Goal: Find specific page/section: Find specific page/section

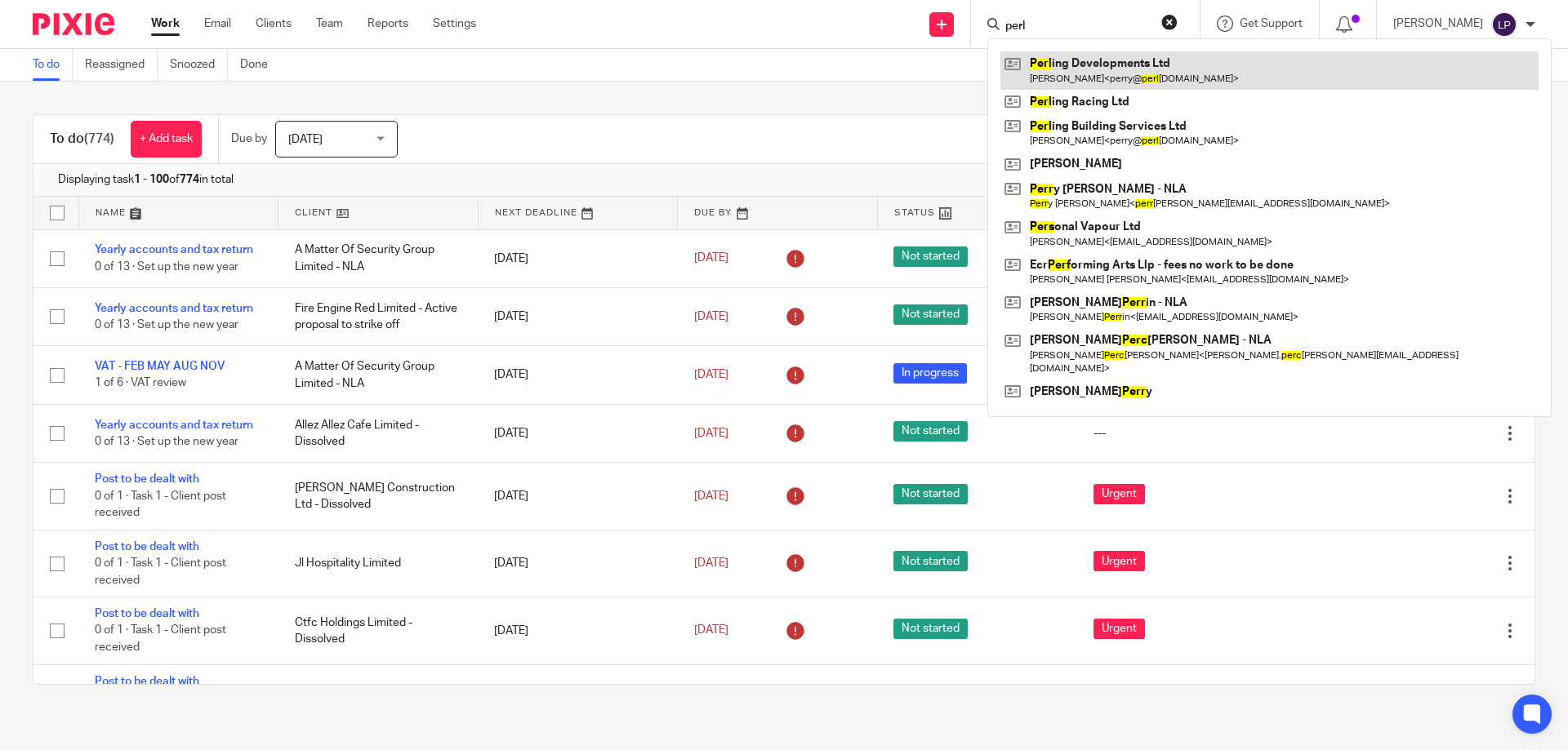
type input "perl"
click at [1107, 65] on link at bounding box center [1269, 70] width 538 height 38
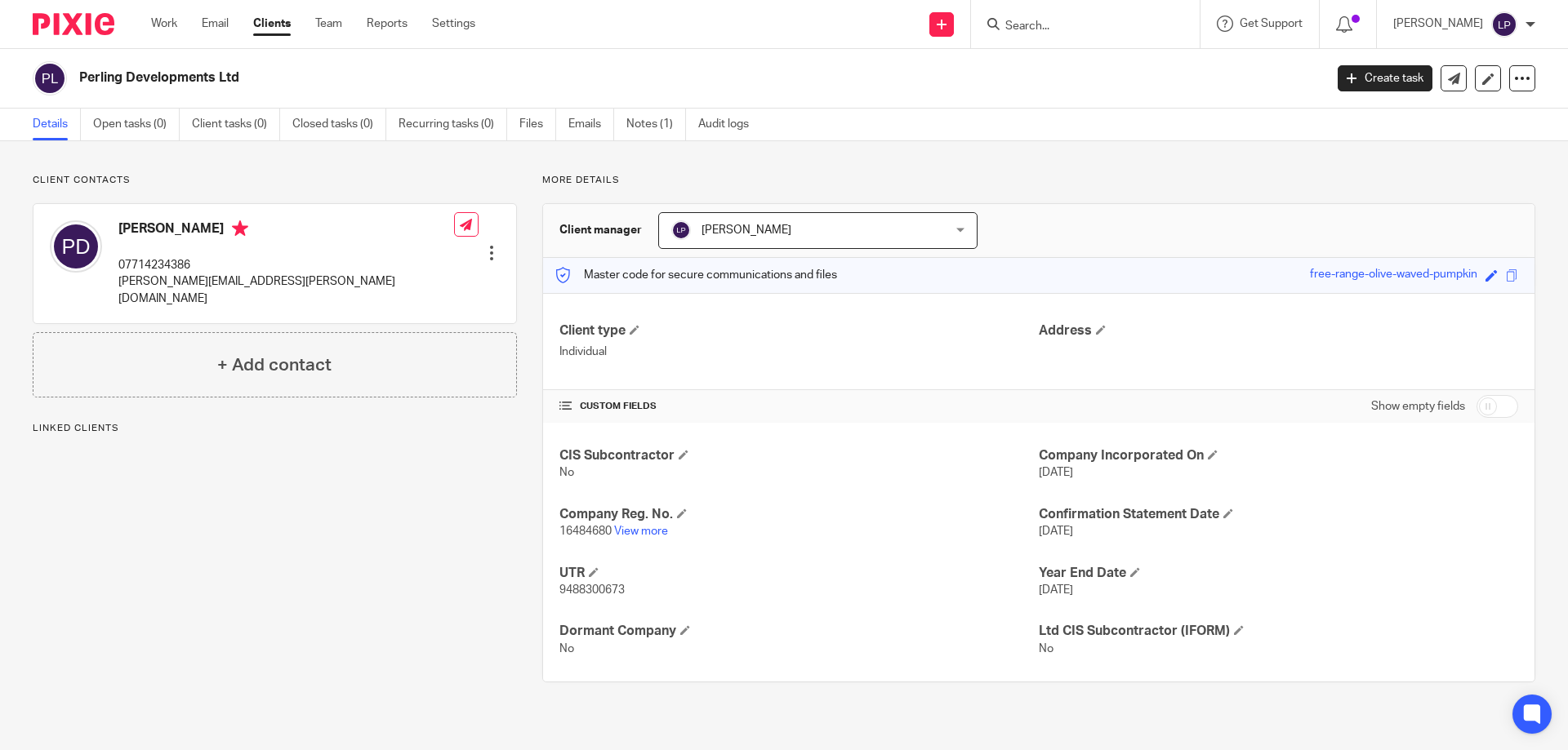
click at [611, 592] on span "9488300673" at bounding box center [591, 589] width 66 height 11
click at [1150, 26] on input "Search" at bounding box center [1077, 26] width 147 height 15
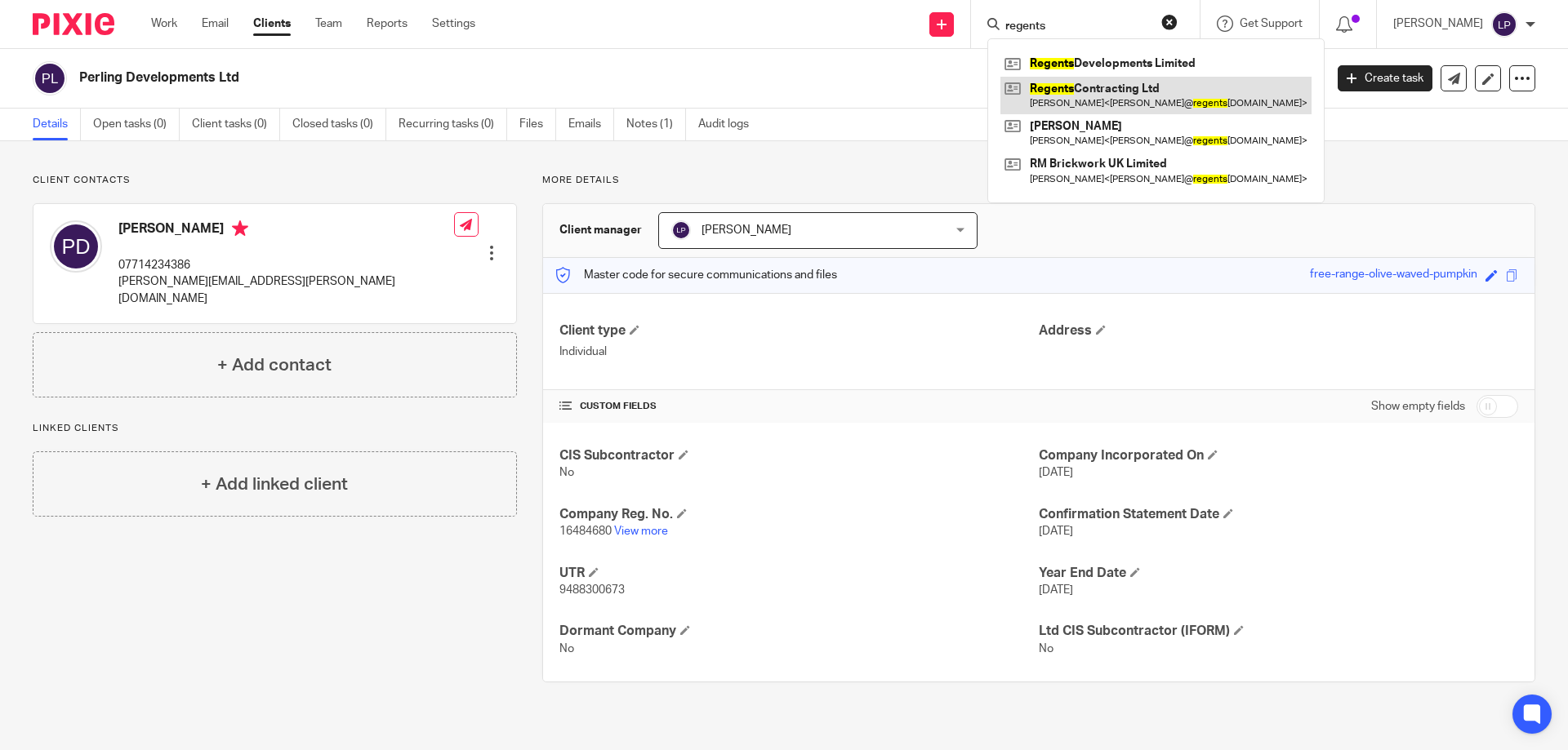
type input "regents"
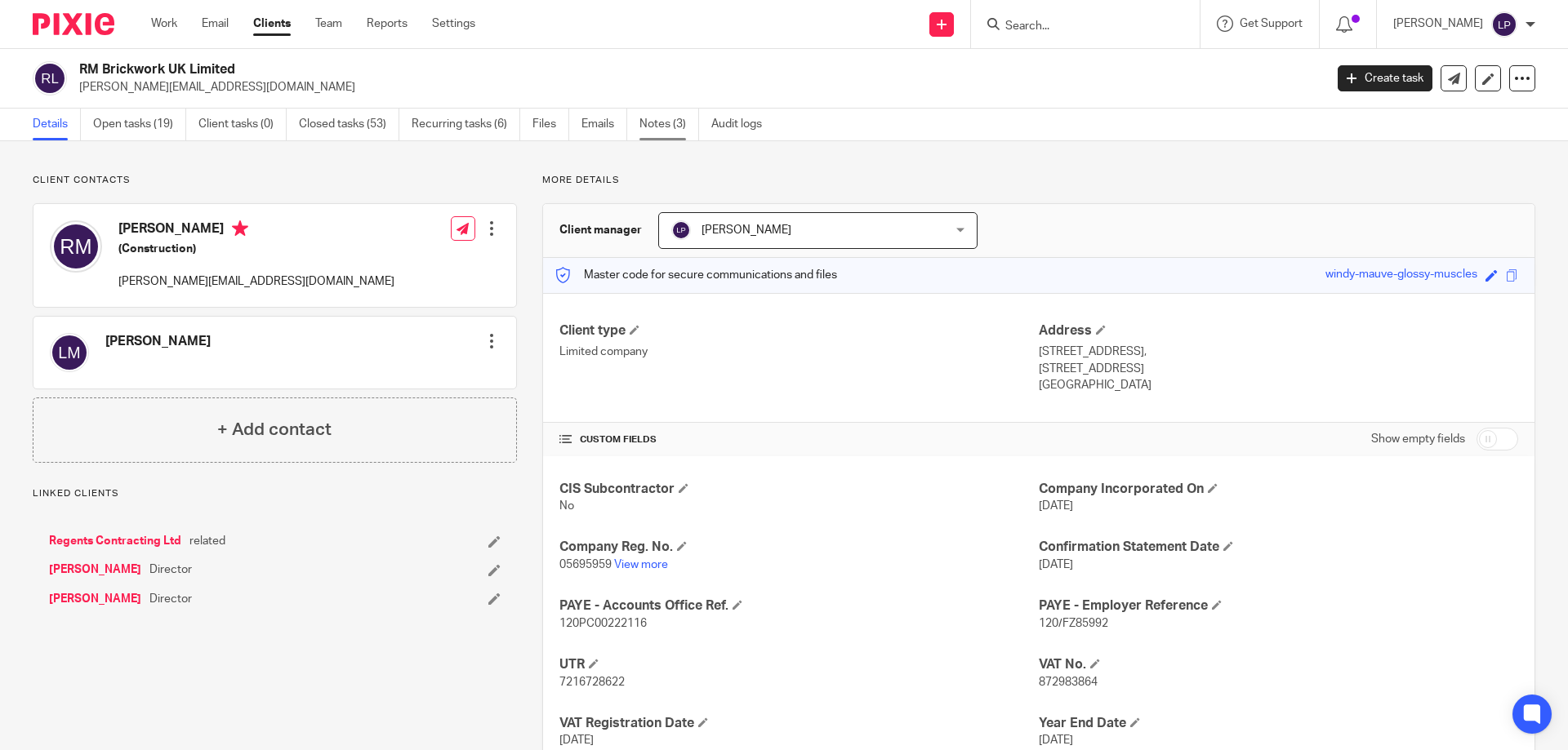
click at [651, 120] on link "Notes (3)" at bounding box center [669, 124] width 59 height 31
